Goal: Information Seeking & Learning: Check status

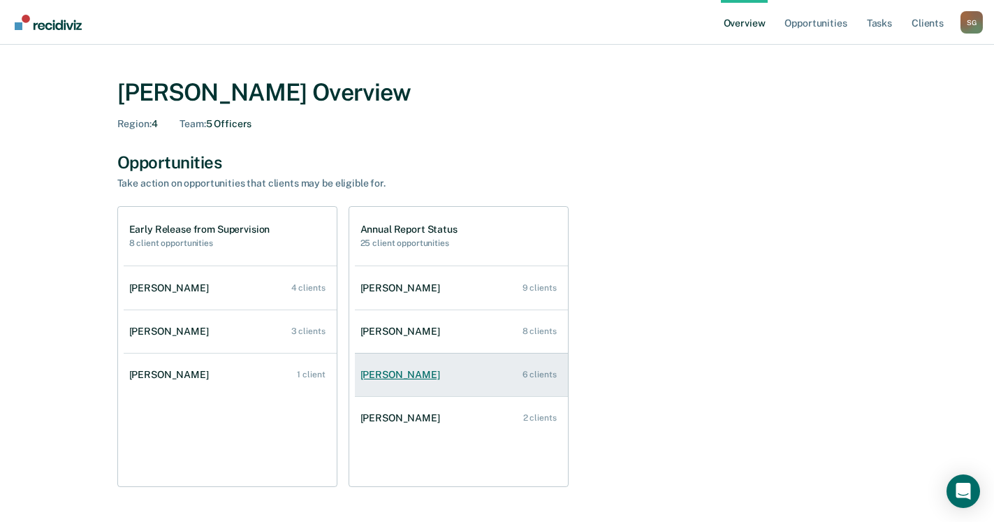
click at [387, 377] on div "[PERSON_NAME]" at bounding box center [402, 375] width 85 height 12
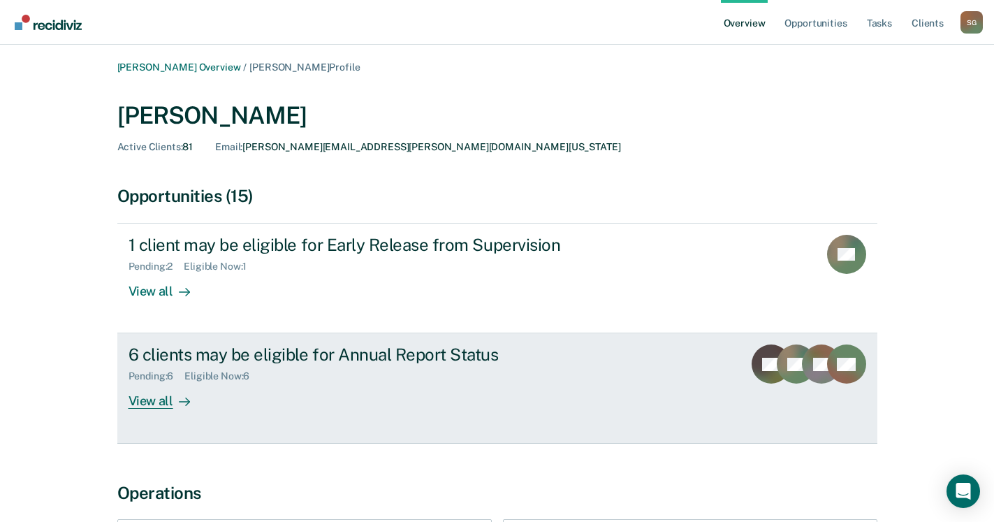
click at [147, 409] on div "View all" at bounding box center [168, 395] width 78 height 27
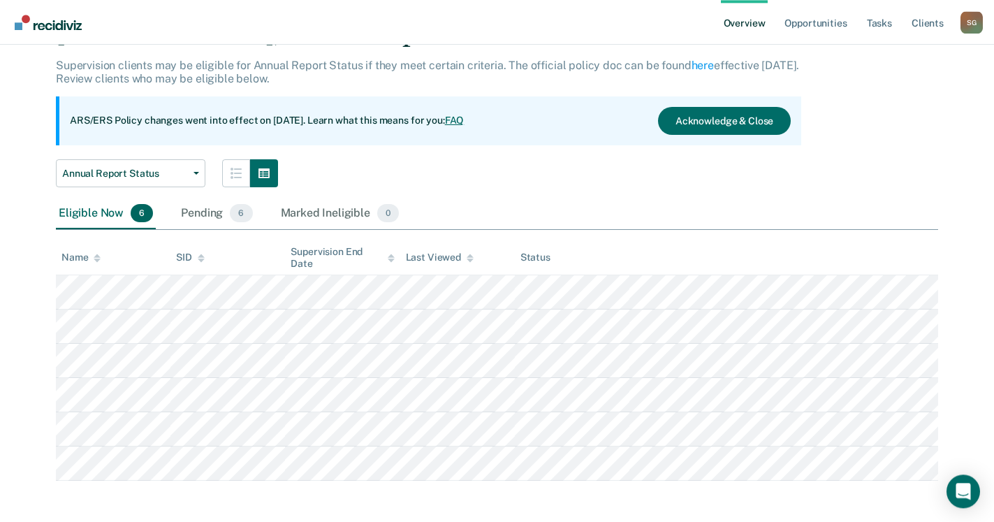
scroll to position [80, 0]
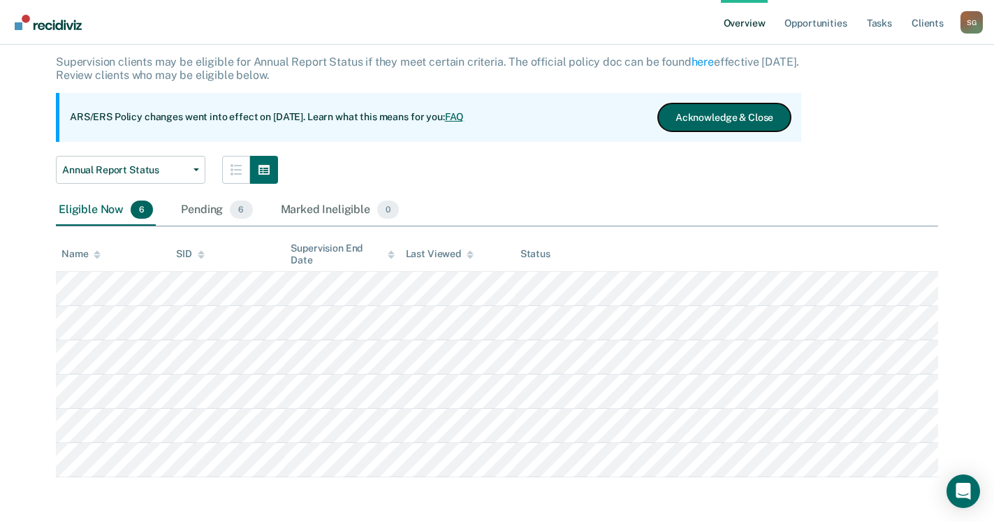
click at [738, 118] on button "Acknowledge & Close" at bounding box center [724, 117] width 133 height 28
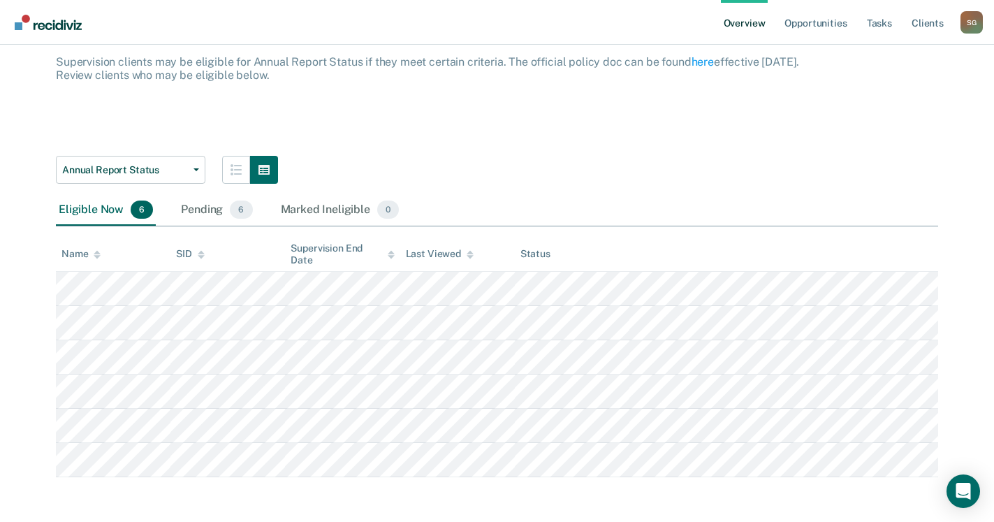
scroll to position [17, 0]
